Goal: Task Accomplishment & Management: Complete application form

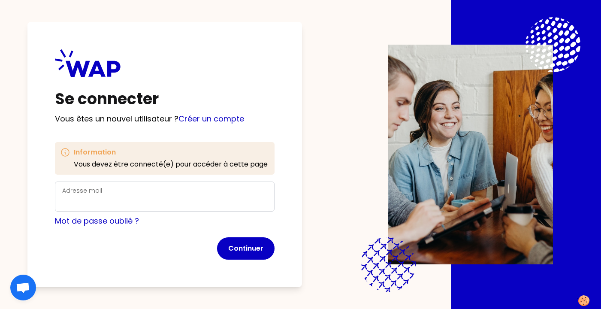
click at [157, 195] on div "Adresse mail" at bounding box center [164, 196] width 205 height 22
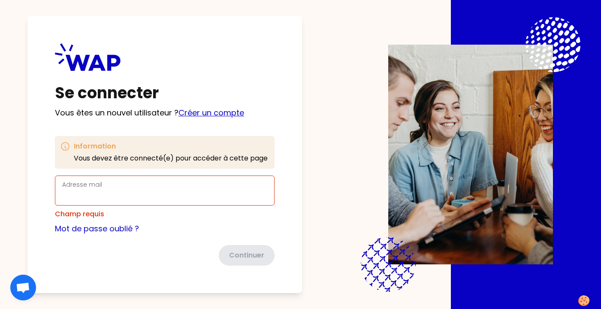
click at [221, 121] on div "Se connecter Vous êtes un nouvel utilisateur ? Créer un compte Information Vous…" at bounding box center [164, 154] width 275 height 277
click at [218, 109] on link "Créer un compte" at bounding box center [212, 112] width 66 height 11
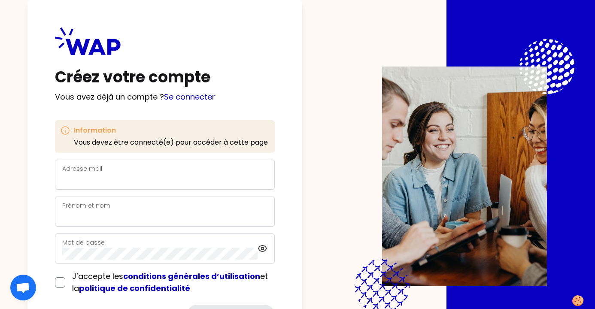
click at [167, 172] on div "Adresse mail" at bounding box center [164, 175] width 205 height 22
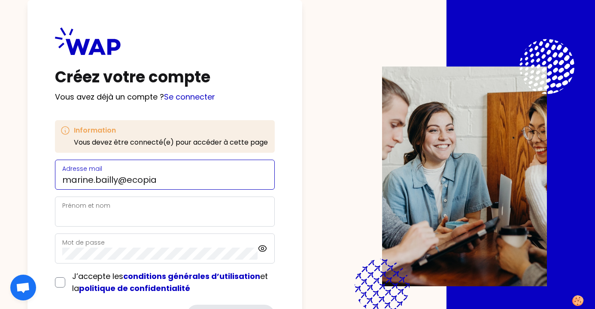
type input "[EMAIL_ADDRESS][DOMAIN_NAME]"
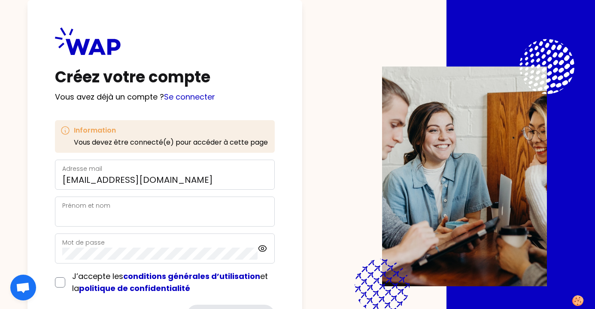
click at [144, 206] on div "Prénom et nom" at bounding box center [164, 211] width 205 height 22
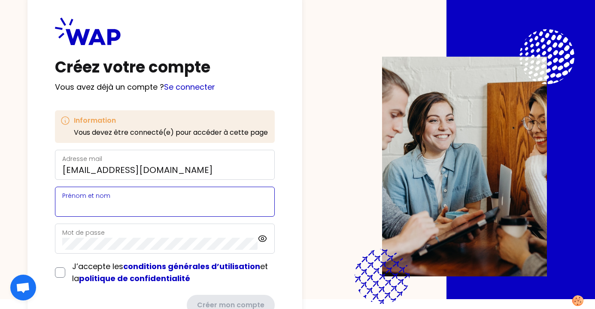
scroll to position [10, 0]
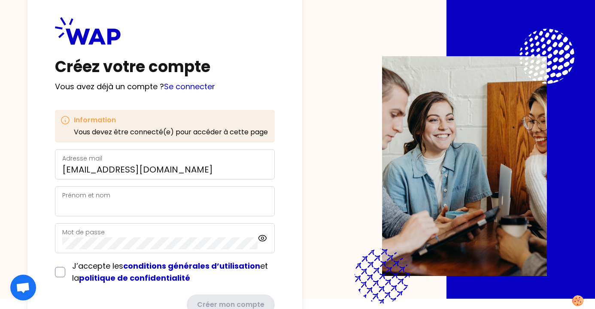
click at [360, 107] on div "Créez votre compte Vous avez déjà un compte ? Se connecter Information Vous dev…" at bounding box center [297, 144] width 540 height 309
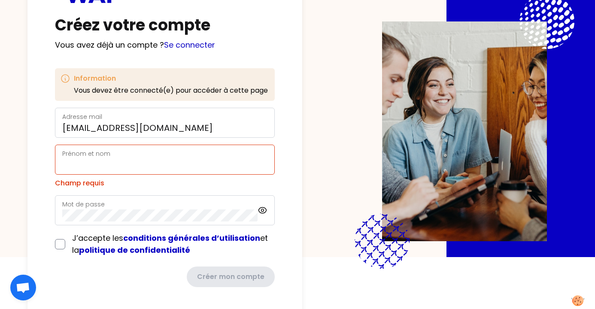
scroll to position [58, 0]
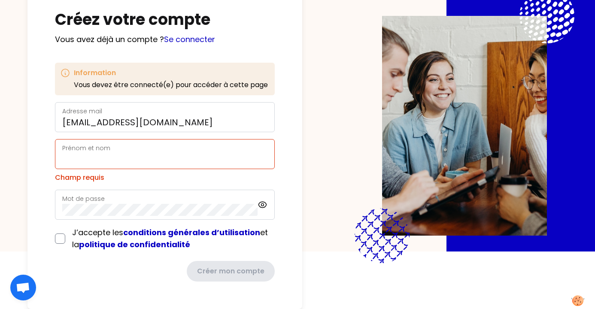
click at [250, 149] on div "Prénom et nom" at bounding box center [164, 154] width 205 height 22
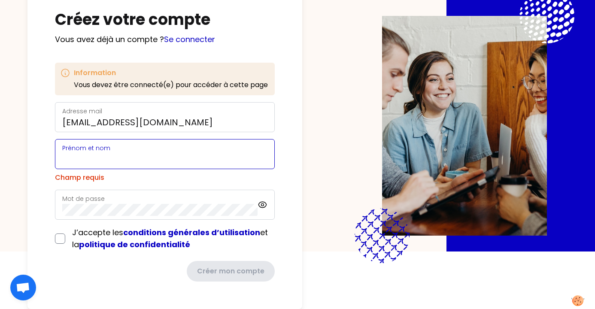
type input "m"
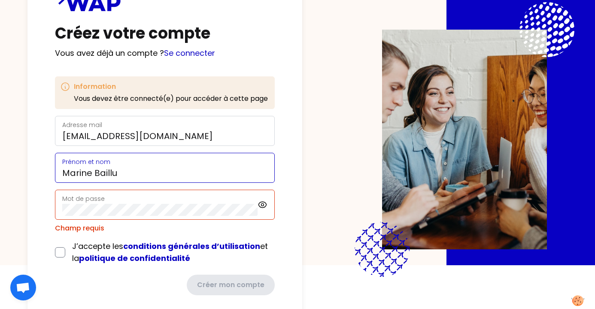
click at [245, 171] on input "Marine Baillu" at bounding box center [164, 173] width 205 height 12
type input "[PERSON_NAME]"
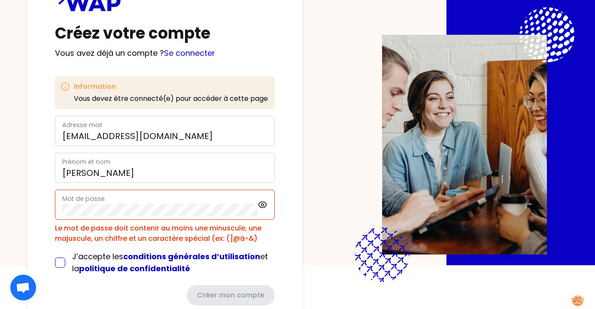
click at [60, 260] on input "checkbox" at bounding box center [60, 262] width 10 height 10
checkbox input "true"
click at [265, 203] on icon at bounding box center [262, 205] width 10 height 10
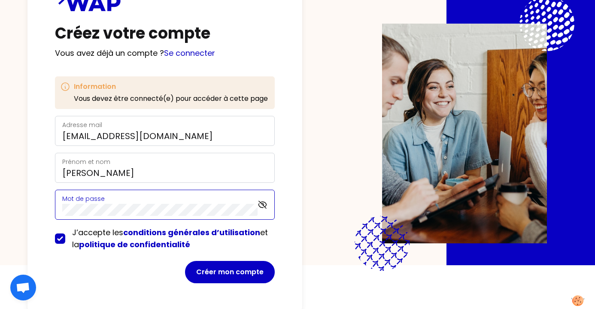
click at [51, 209] on div "Créez votre compte Vous avez déjà un compte ? Se connecter Information Vous dev…" at bounding box center [164, 133] width 275 height 354
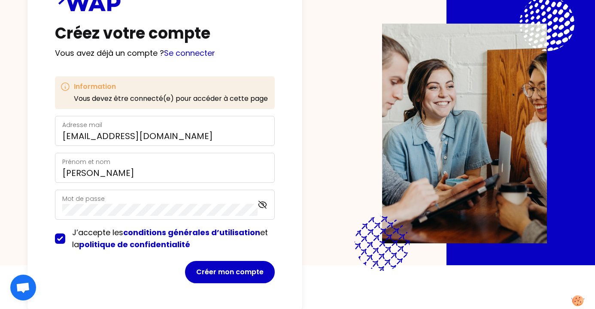
click at [299, 203] on div "Créez votre compte Vous avez déjà un compte ? Se connecter Information Vous dev…" at bounding box center [164, 133] width 275 height 354
click at [242, 272] on button "Créer mon compte" at bounding box center [230, 272] width 90 height 22
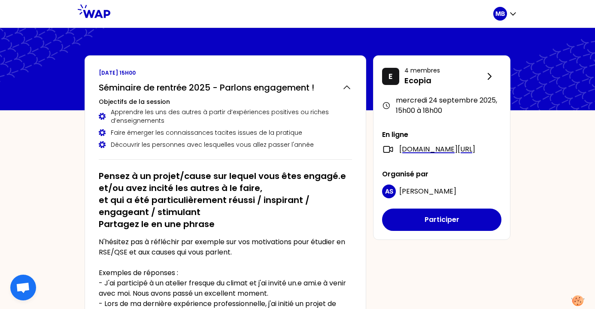
click at [316, 161] on div "[DATE] 15h00 Séminaire de rentrée 2025 - Parlons engagement ! Objectifs de la s…" at bounding box center [226, 236] width 282 height 362
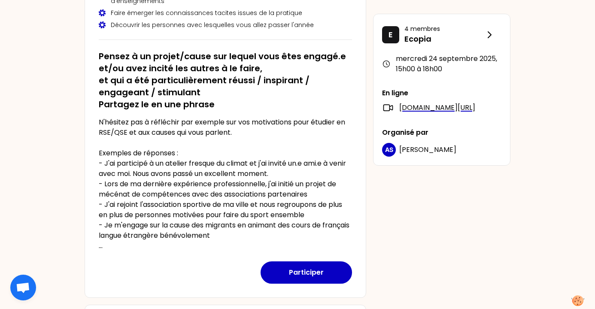
scroll to position [120, 0]
click at [281, 92] on h2 "Pensez à un projet/cause sur lequel vous êtes engagé.e et/ou avez incité les au…" at bounding box center [225, 80] width 253 height 60
